Goal: Task Accomplishment & Management: Manage account settings

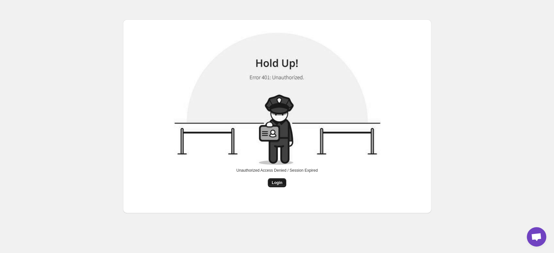
click at [279, 183] on span "Login" at bounding box center [276, 182] width 11 height 5
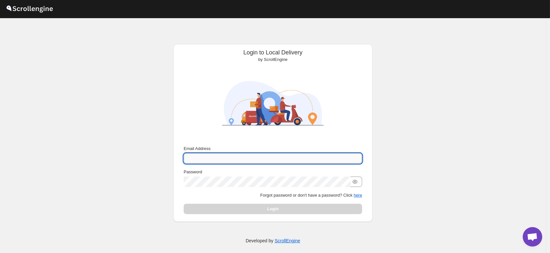
click at [215, 157] on input "Email Address" at bounding box center [273, 158] width 178 height 10
type input "B"
type input "[PERSON_NAME][EMAIL_ADDRESS][PERSON_NAME][DOMAIN_NAME]"
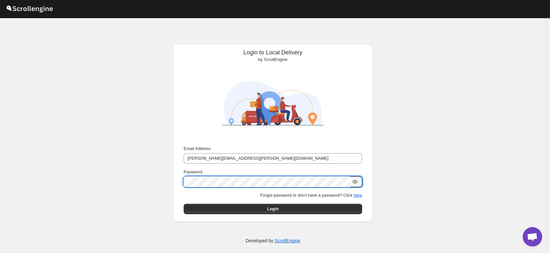
click at [356, 181] on icon "button" at bounding box center [355, 182] width 2 height 2
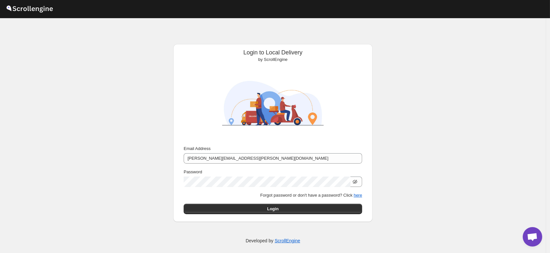
click at [357, 181] on icon "button" at bounding box center [355, 182] width 6 height 6
click at [356, 181] on icon "button" at bounding box center [355, 182] width 2 height 2
click at [357, 181] on icon "button" at bounding box center [355, 182] width 6 height 6
click at [291, 211] on button "Login" at bounding box center [273, 209] width 178 height 10
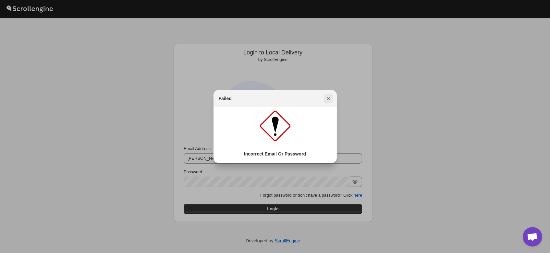
click at [329, 100] on icon "Close" at bounding box center [328, 98] width 3 height 3
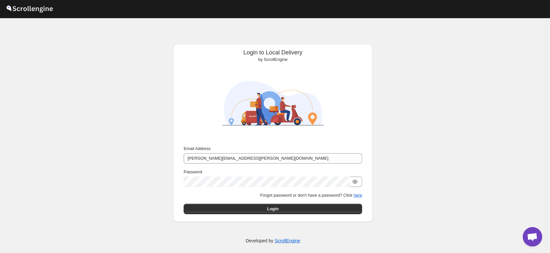
click at [356, 182] on icon "button" at bounding box center [355, 182] width 2 height 2
click at [356, 182] on icon "button" at bounding box center [355, 182] width 4 height 4
click at [356, 182] on icon "button" at bounding box center [355, 182] width 2 height 2
click at [356, 182] on icon "button" at bounding box center [355, 182] width 4 height 4
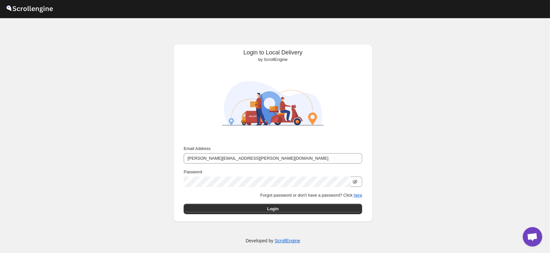
click at [356, 182] on icon "button" at bounding box center [355, 182] width 4 height 4
click at [356, 182] on icon "button" at bounding box center [355, 182] width 2 height 2
click at [356, 182] on icon "button" at bounding box center [355, 182] width 4 height 4
click at [357, 181] on icon "button" at bounding box center [355, 182] width 6 height 6
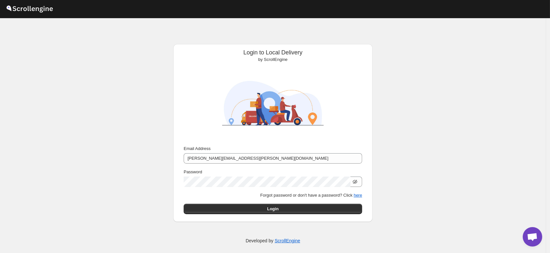
click at [357, 181] on icon "button" at bounding box center [355, 182] width 4 height 4
click at [356, 181] on icon "button" at bounding box center [355, 182] width 6 height 6
click at [356, 183] on icon "button" at bounding box center [355, 182] width 6 height 6
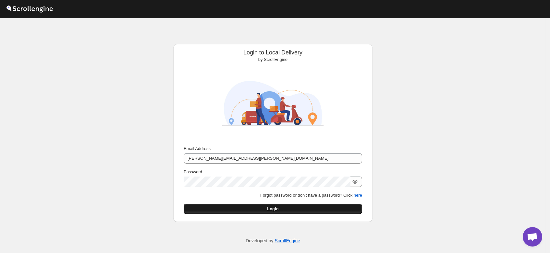
click at [293, 209] on button "Login" at bounding box center [273, 209] width 178 height 10
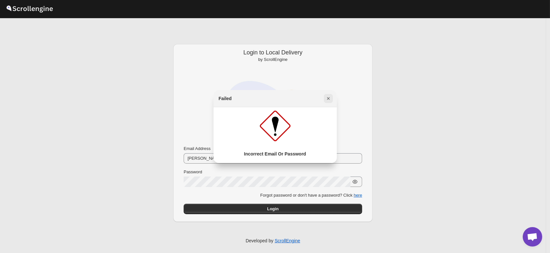
click at [328, 97] on icon "Close" at bounding box center [328, 98] width 6 height 6
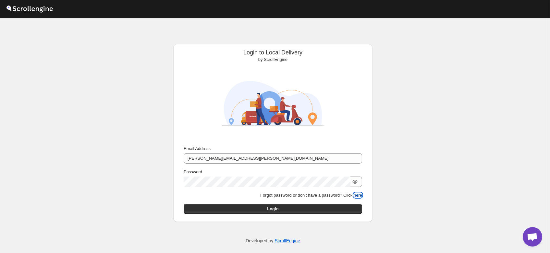
click at [360, 195] on button "here" at bounding box center [357, 195] width 8 height 5
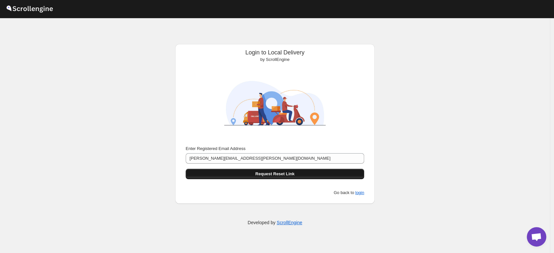
click at [289, 173] on span "Request Reset Link" at bounding box center [274, 174] width 39 height 6
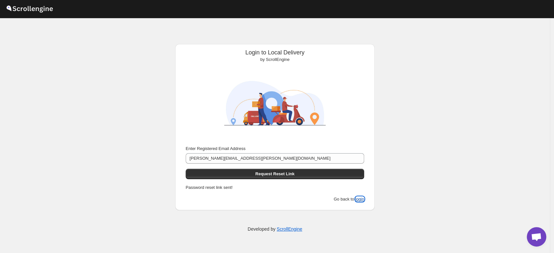
click at [358, 199] on button "login" at bounding box center [359, 199] width 9 height 5
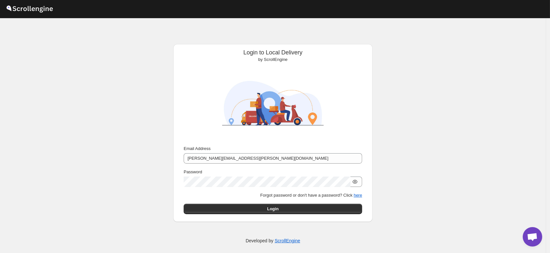
click at [357, 182] on icon "button" at bounding box center [354, 182] width 5 height 4
click at [265, 211] on button "Login" at bounding box center [273, 209] width 178 height 10
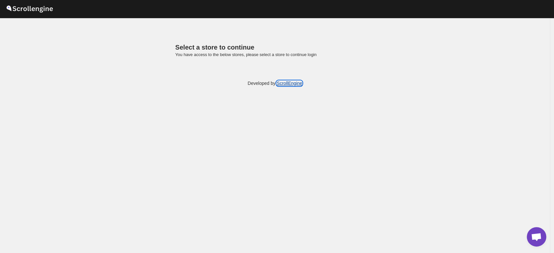
click at [287, 83] on link "ScrollEngine" at bounding box center [289, 83] width 26 height 5
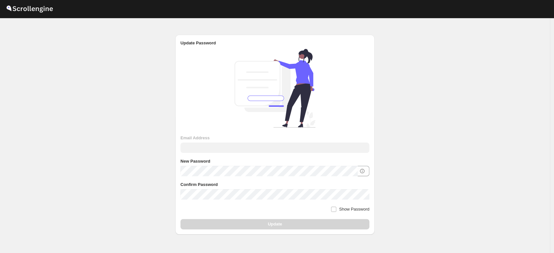
type input "[PERSON_NAME][EMAIL_ADDRESS][PERSON_NAME][DOMAIN_NAME]"
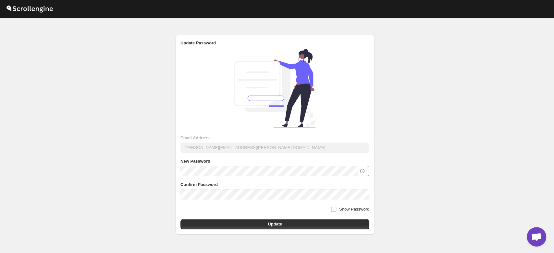
click at [336, 209] on input "Show Password" at bounding box center [333, 209] width 5 height 5
checkbox input "true"
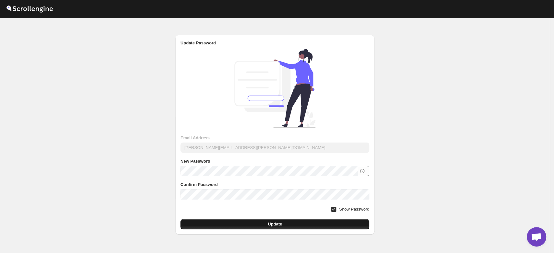
click at [244, 227] on button "Update" at bounding box center [274, 224] width 189 height 10
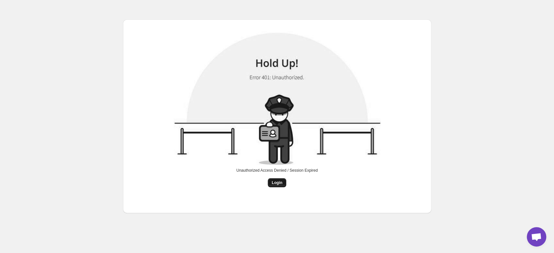
click at [274, 181] on span "Login" at bounding box center [276, 182] width 11 height 5
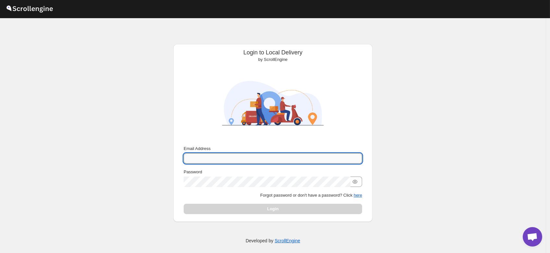
click at [217, 158] on input "Email Address" at bounding box center [273, 158] width 178 height 10
type input "[PERSON_NAME][EMAIL_ADDRESS][PERSON_NAME][DOMAIN_NAME]"
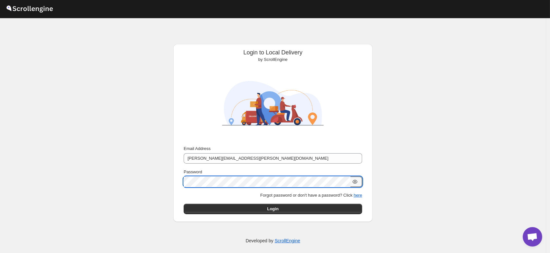
click at [356, 181] on icon "button" at bounding box center [355, 182] width 2 height 2
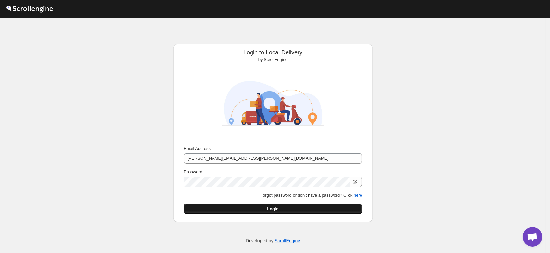
click at [254, 207] on button "Login" at bounding box center [273, 209] width 178 height 10
